Goal: Task Accomplishment & Management: Use online tool/utility

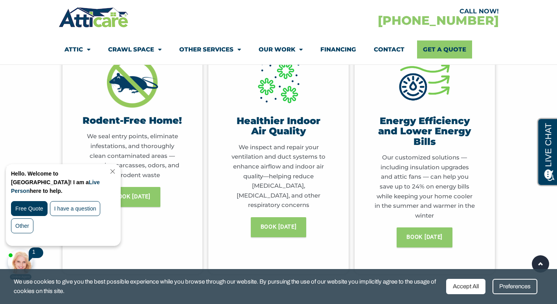
scroll to position [408, 0]
click at [37, 202] on div "Free Quote" at bounding box center [29, 208] width 37 height 15
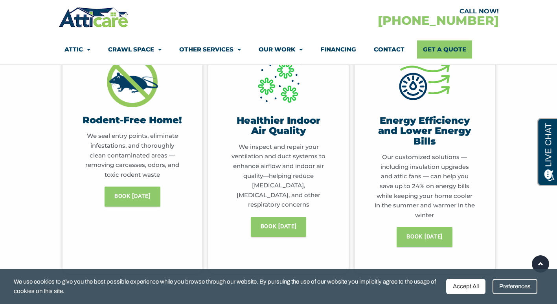
scroll to position [0, 0]
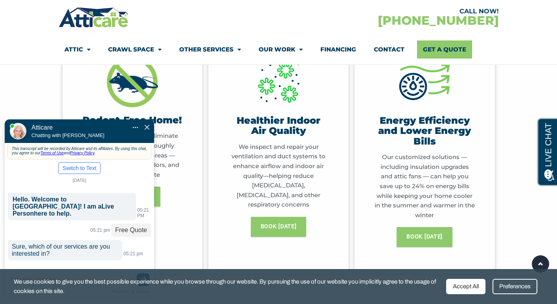
click at [473, 287] on div "Accept All" at bounding box center [465, 286] width 39 height 15
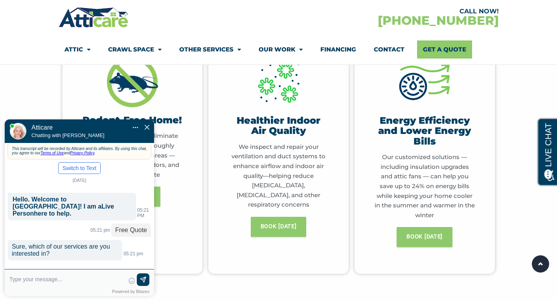
click at [48, 282] on textarea at bounding box center [66, 282] width 115 height 19
type input "r"
type input "re-insulating and rodent proo"
type textarea "re-insulating and rodent proo"
type input "re-insulating and rodent proof"
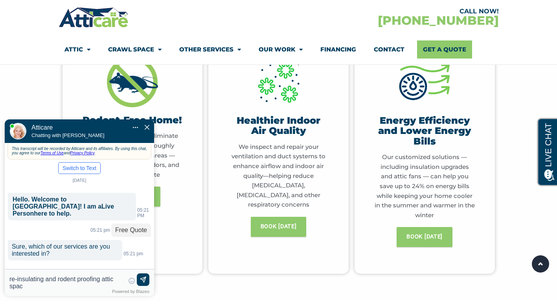
type textarea "re-insulating and rodent proofing attic space"
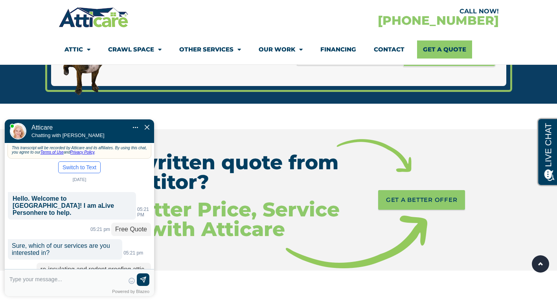
scroll to position [1208, 0]
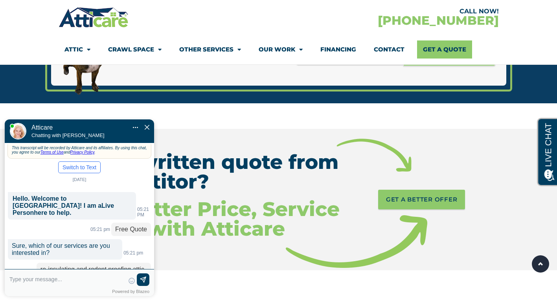
click at [45, 280] on textarea at bounding box center [66, 282] width 115 height 19
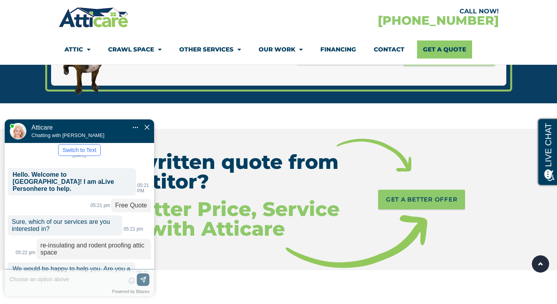
click at [45, 280] on div "😀 😁 😂 😃 😄 😅 😆 😇 😈 😉 😊 😋 😌 😍 😎 😏 😐 😑 😒 😓 😔 😕 😖 😗 😘 😛 😝 😞 😟 😠 😡 😢 😣 😤 😥 😦 Skip ph…" at bounding box center [79, 285] width 149 height 24
click at [108, 289] on label "New" at bounding box center [109, 292] width 11 height 6
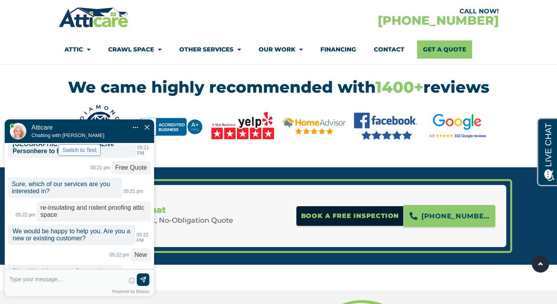
scroll to position [1056, 0]
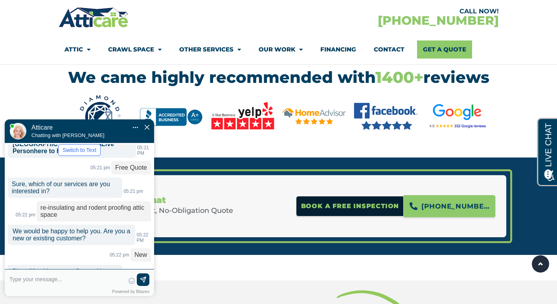
click at [46, 280] on textarea at bounding box center [66, 282] width 115 height 19
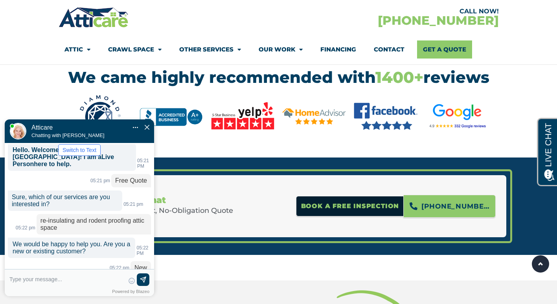
scroll to position [62, 0]
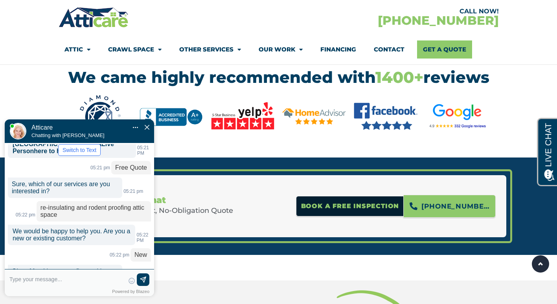
click at [38, 280] on textarea at bounding box center [66, 282] width 115 height 19
type input "[PERSON_NAME]"
click at [145, 281] on img at bounding box center [143, 281] width 8 height 8
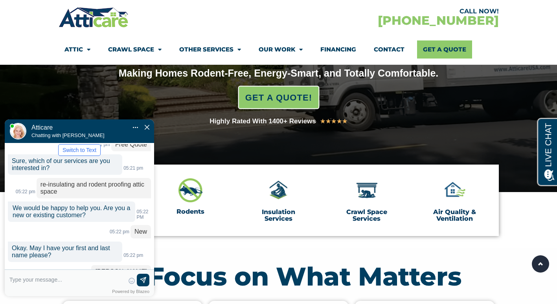
scroll to position [144, 0]
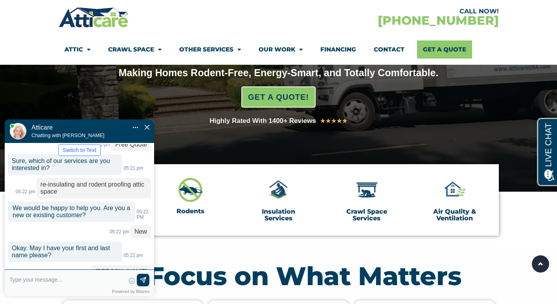
click at [42, 280] on input "text" at bounding box center [66, 280] width 115 height 12
type input "[PHONE_NUMBER] [PERSON_NAME][EMAIL_ADDRESS]"
type textarea "[PHONE_NUMBER] [PERSON_NAME][EMAIL_ADDRESS]"
type input "[PHONE_NUMBER] [PERSON_NAME][EMAIL_ADDRESS]."
type textarea "[PHONE_NUMBER] [PERSON_NAME][EMAIL_ADDRESS]."
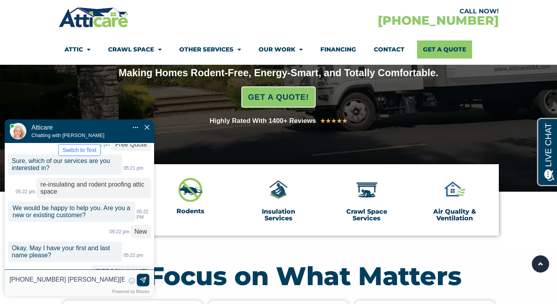
type input "[PHONE_NUMBER] [PERSON_NAME].ikuta@gmail.c"
type textarea "[PHONE_NUMBER] [PERSON_NAME][EMAIL_ADDRESS][DOMAIN_NAME]"
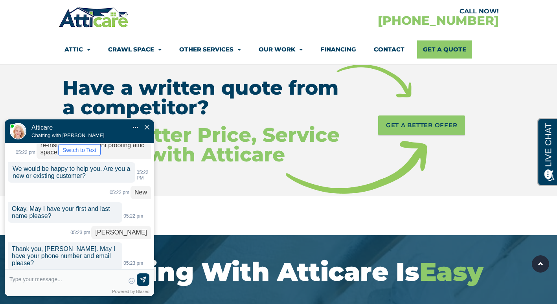
scroll to position [1282, 0]
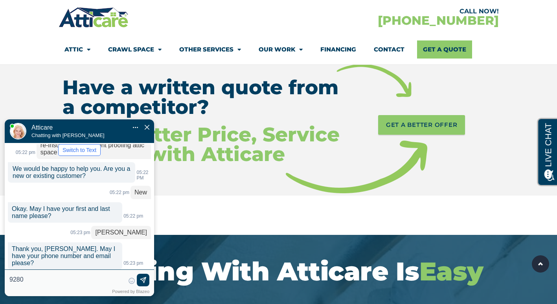
type input "92807"
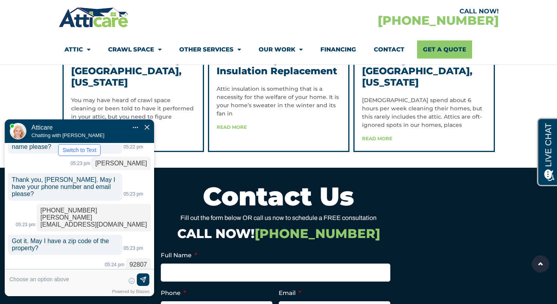
scroll to position [1820, 0]
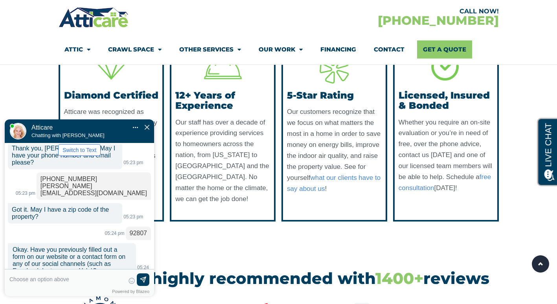
scroll to position [854, 0]
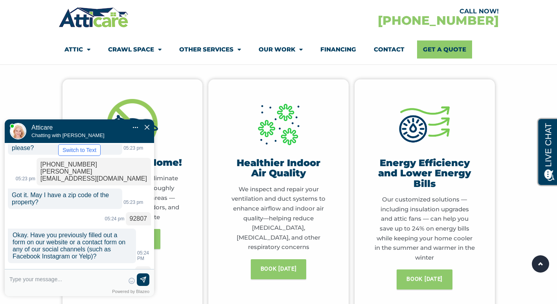
scroll to position [0, 0]
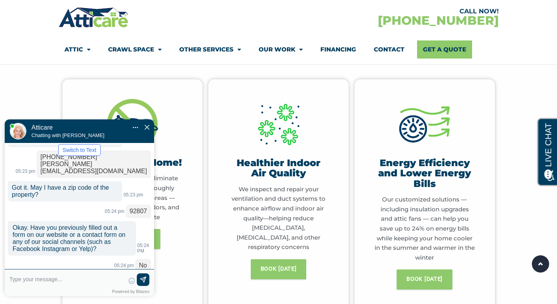
click at [59, 279] on textarea at bounding box center [66, 282] width 115 height 19
type input "I believe it is fiberglass"
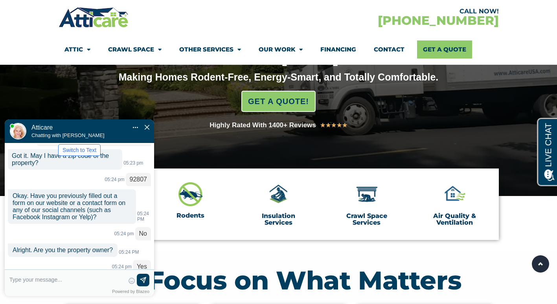
scroll to position [287, 0]
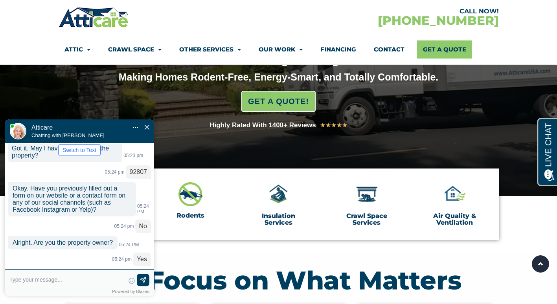
click at [60, 274] on input "text" at bounding box center [66, 280] width 115 height 12
click at [49, 278] on input "text" at bounding box center [66, 280] width 115 height 12
type input "I"
type input "Is there availability this we"
type textarea "Is there availability this we"
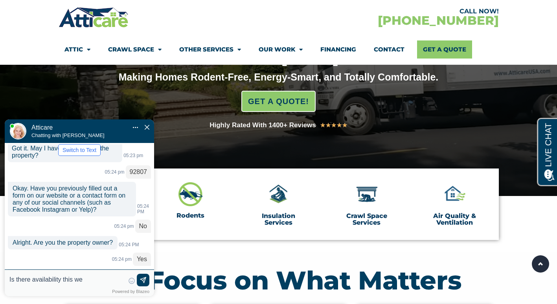
type input "Is there availability this wee"
type textarea "Is there availability this week?"
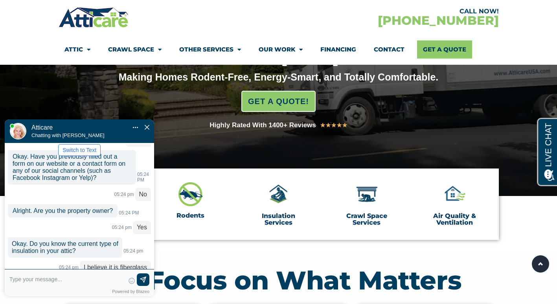
scroll to position [326, 0]
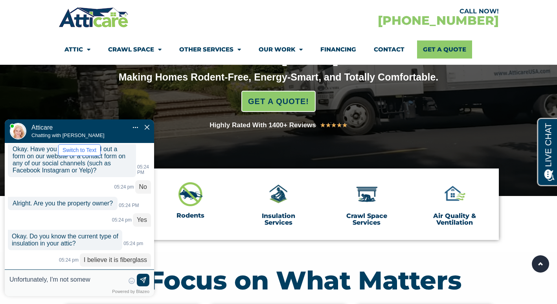
type input "Unfortunately, I'm not somewh"
type textarea "Unfortunately, I'm not somewh"
type input "Unfortunately, I'm not somewhe"
type textarea "Unfortunately, I'm not somewhere I can get on the phone. I will try again later."
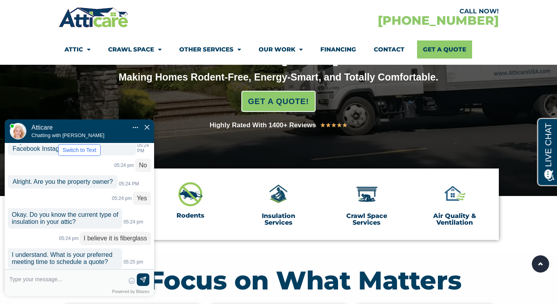
click at [145, 125] on img "Close Chat" at bounding box center [147, 127] width 5 height 5
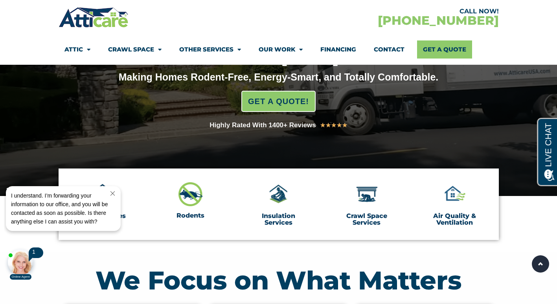
click at [23, 256] on div at bounding box center [21, 263] width 26 height 26
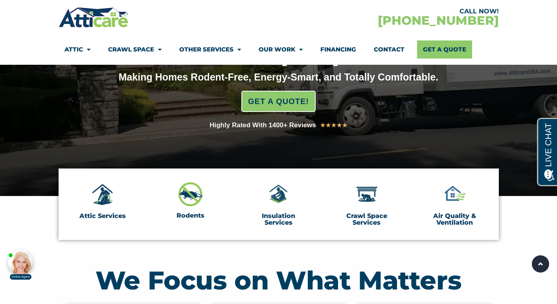
scroll to position [385, 0]
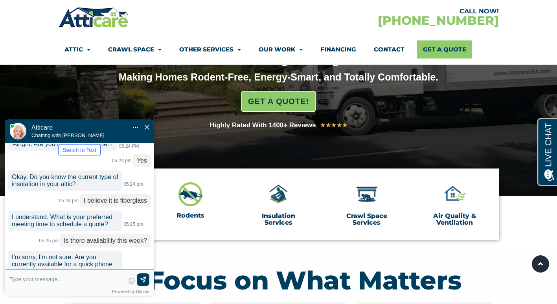
click at [37, 277] on textarea at bounding box center [66, 282] width 115 height 19
type input "no, thank you!"
